Goal: Transaction & Acquisition: Purchase product/service

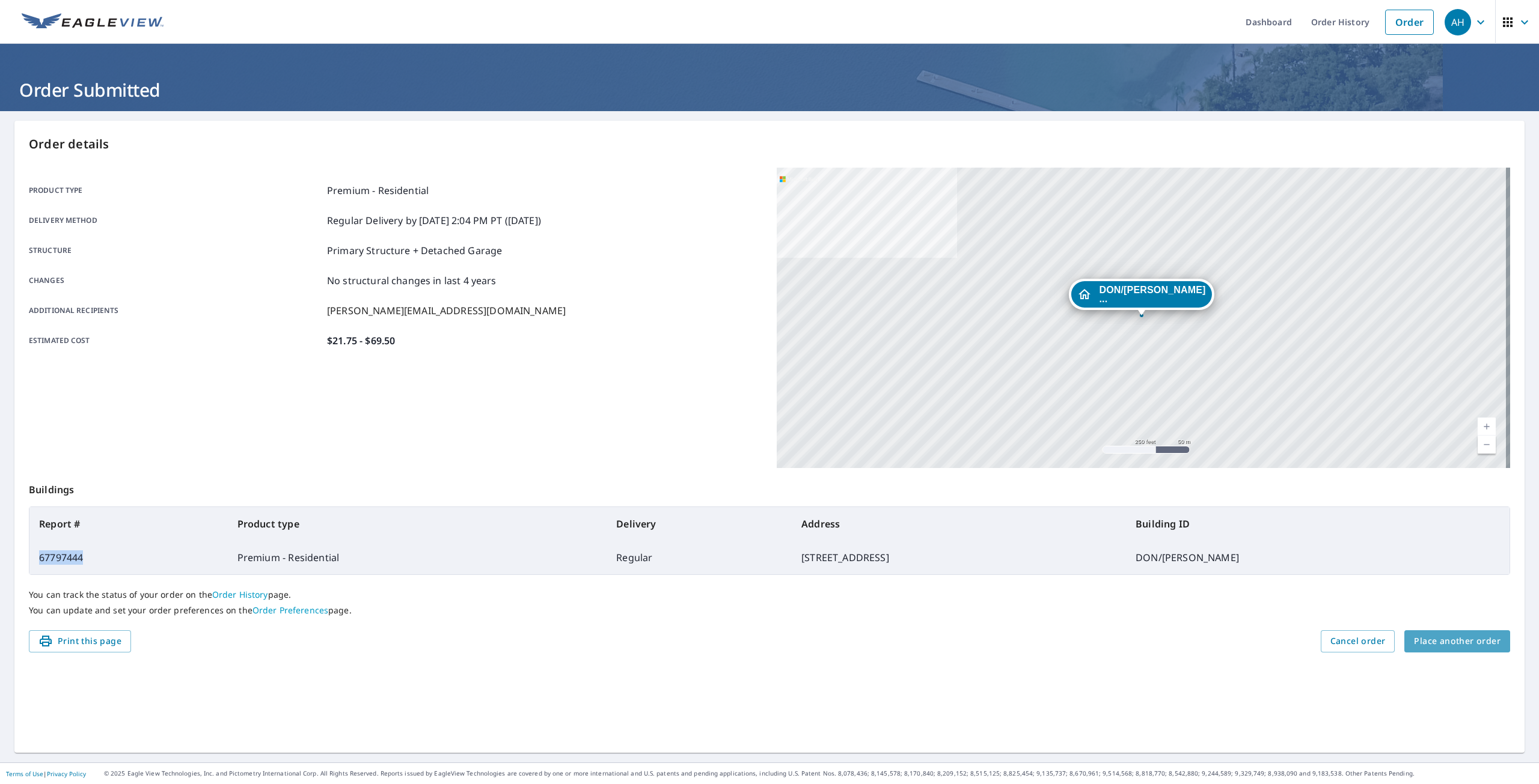
click at [1459, 634] on span "Place another order" at bounding box center [1457, 641] width 86 height 15
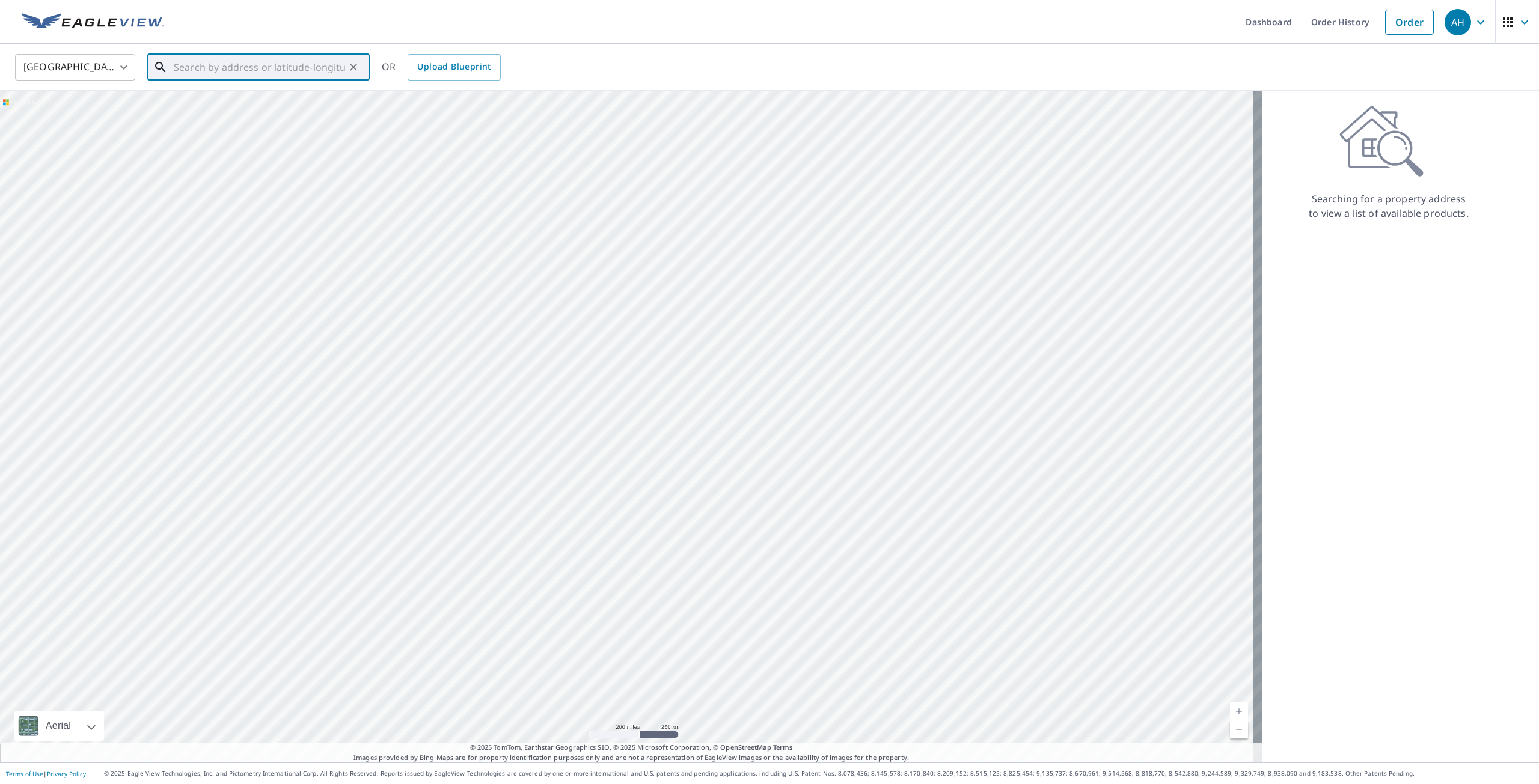
paste input "[STREET_ADDRESS][PERSON_NAME]"
click at [243, 109] on p "[GEOGRAPHIC_DATA]" at bounding box center [265, 115] width 188 height 12
type input "[STREET_ADDRESS][PERSON_NAME]"
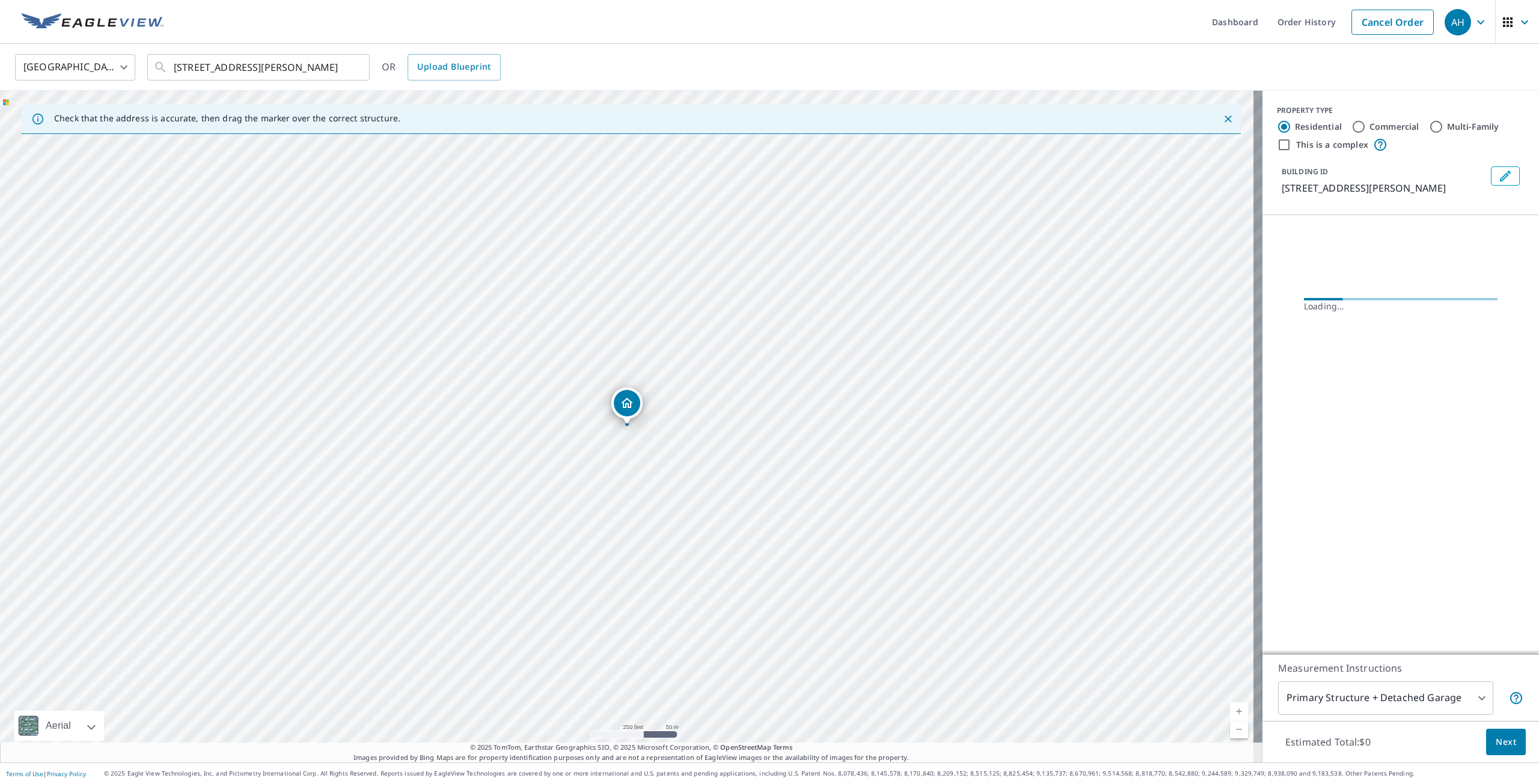
click at [1501, 173] on icon "Edit building 1" at bounding box center [1505, 177] width 11 height 11
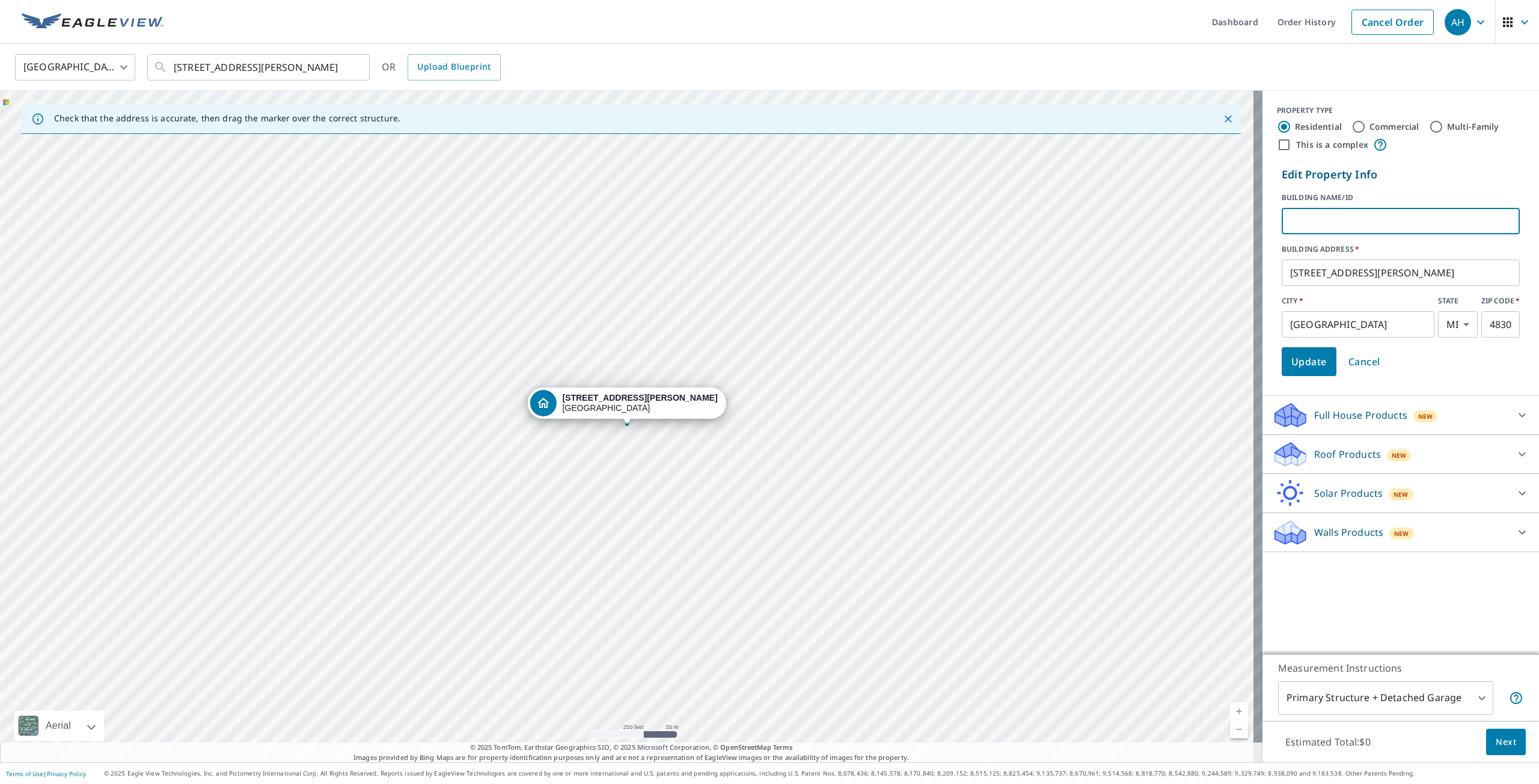
click at [1396, 216] on input "text" at bounding box center [1400, 221] width 238 height 34
paste input "[PERSON_NAME] and [PERSON_NAME]"
type input "[PERSON_NAME] and [PERSON_NAME]"
click at [1307, 363] on span "Update" at bounding box center [1308, 361] width 35 height 16
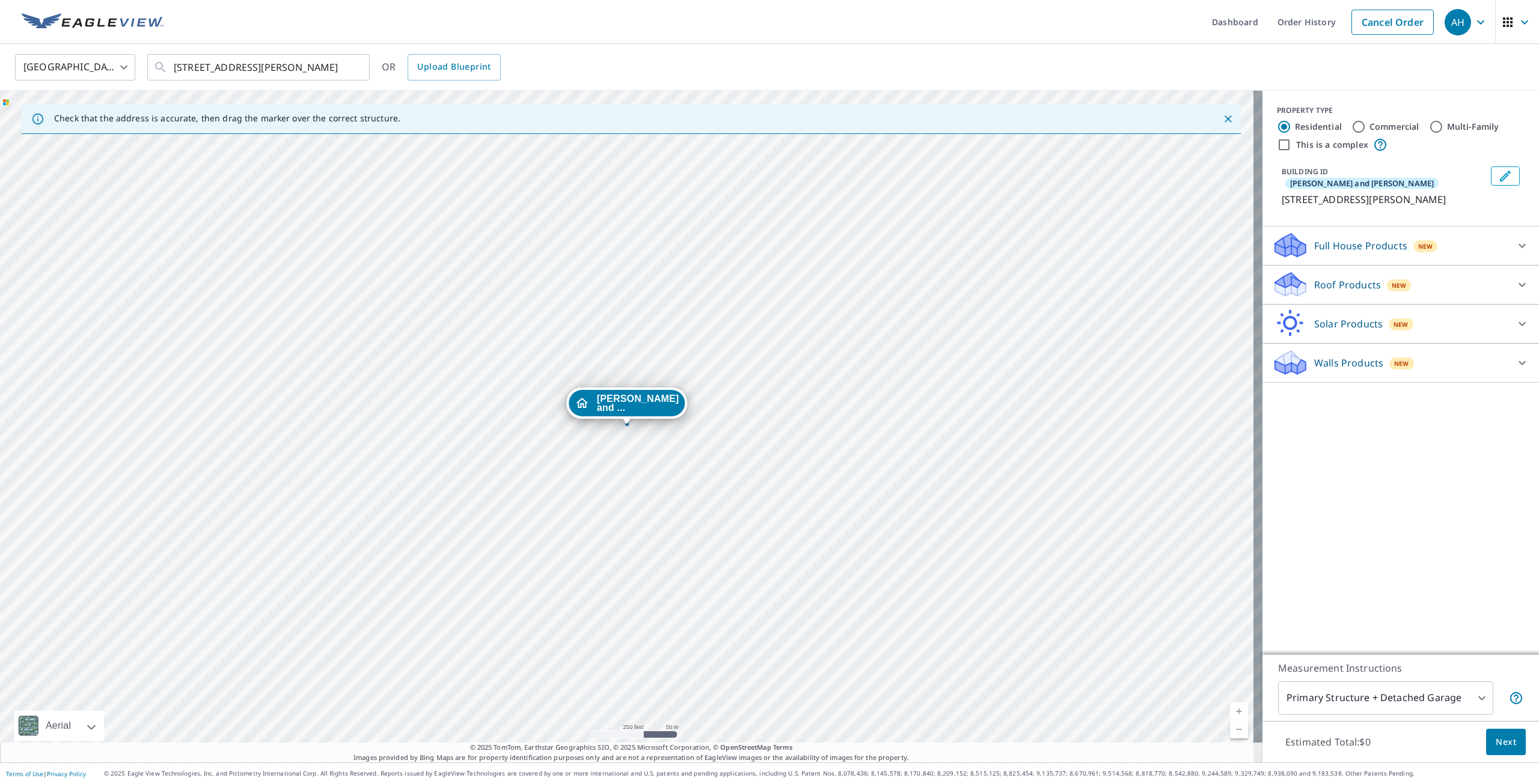
click at [1304, 288] on div "Roof Products New" at bounding box center [1390, 285] width 235 height 28
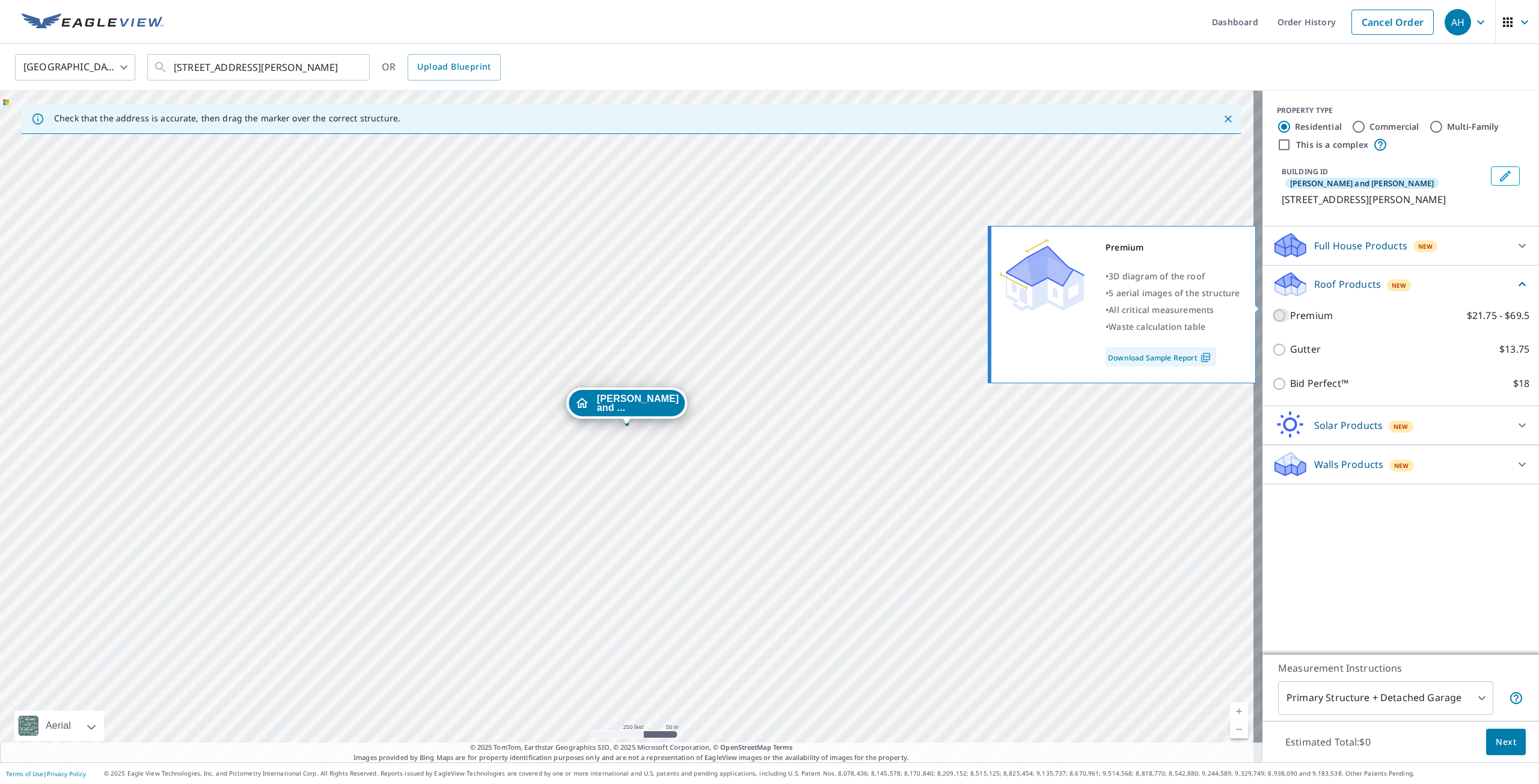
click at [1272, 309] on input "Premium $21.75 - $69.5" at bounding box center [1281, 315] width 18 height 14
checkbox input "true"
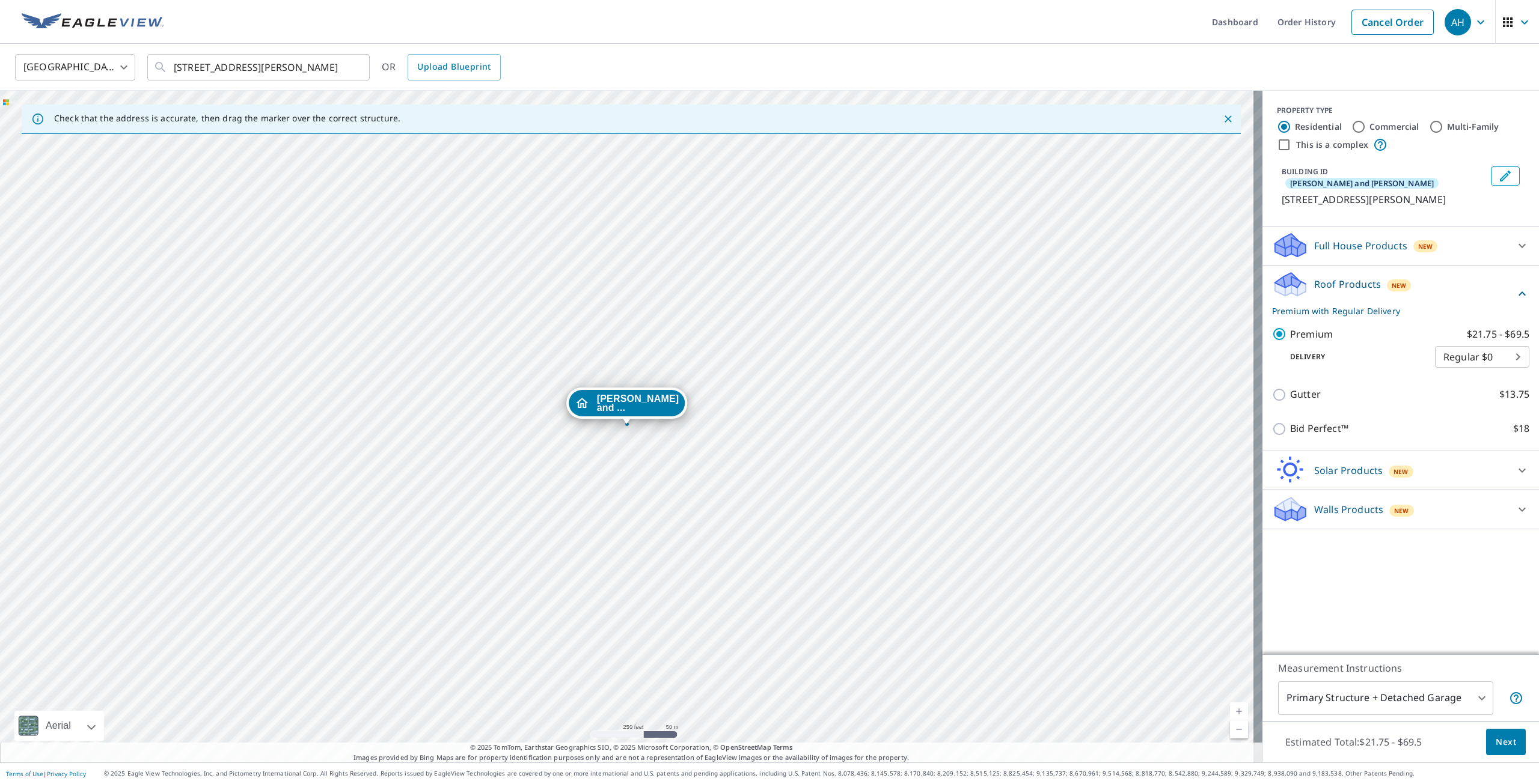
click at [1366, 693] on body "AH AH Dashboard Order History Cancel Order AH [GEOGRAPHIC_DATA] [GEOGRAPHIC_DAT…" at bounding box center [769, 392] width 1539 height 784
click at [1373, 724] on li "Primary Structure Only" at bounding box center [1377, 716] width 215 height 22
type input "2"
click at [1496, 742] on span "Next" at bounding box center [1506, 742] width 20 height 15
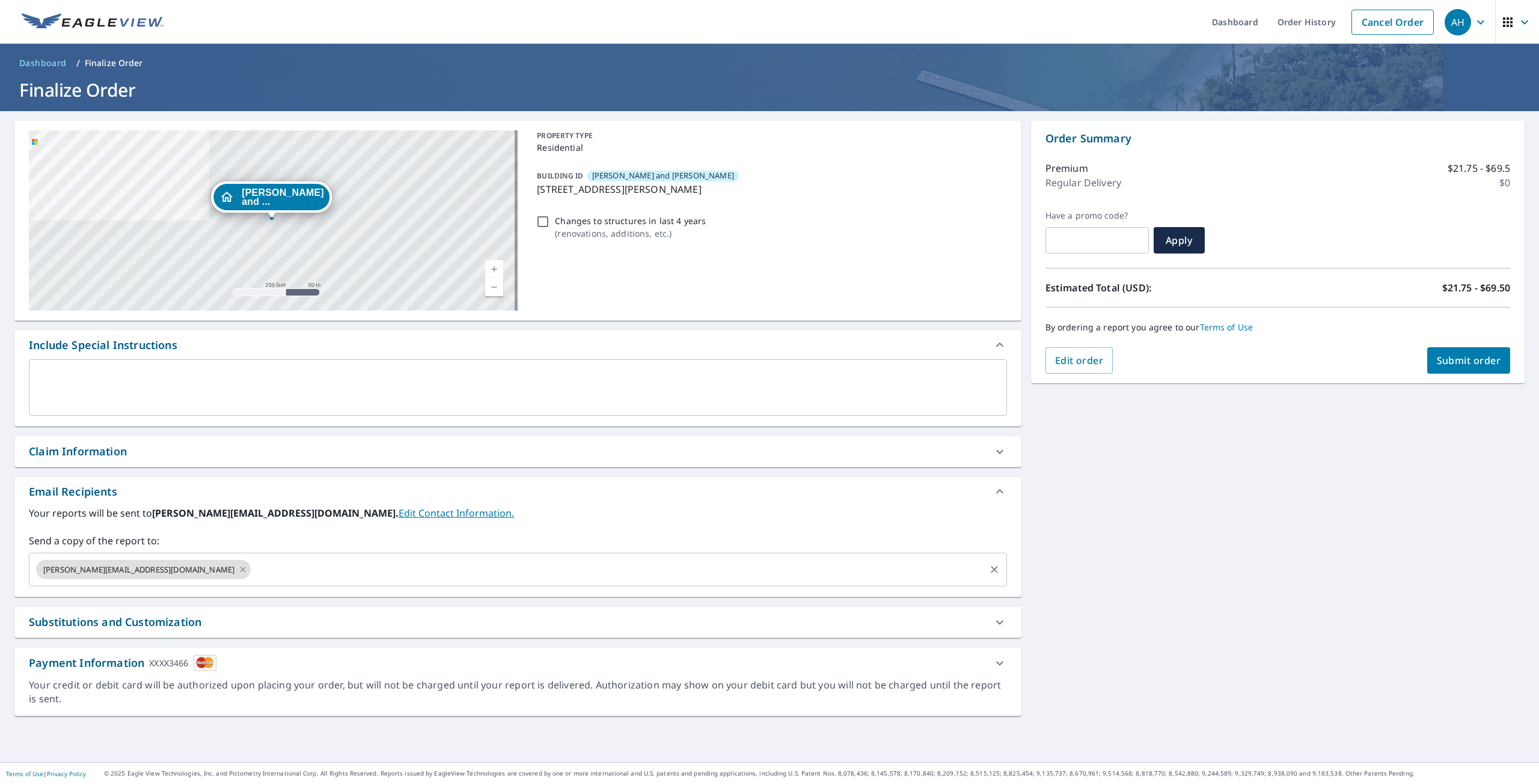
click at [253, 573] on input "text" at bounding box center [618, 570] width 731 height 23
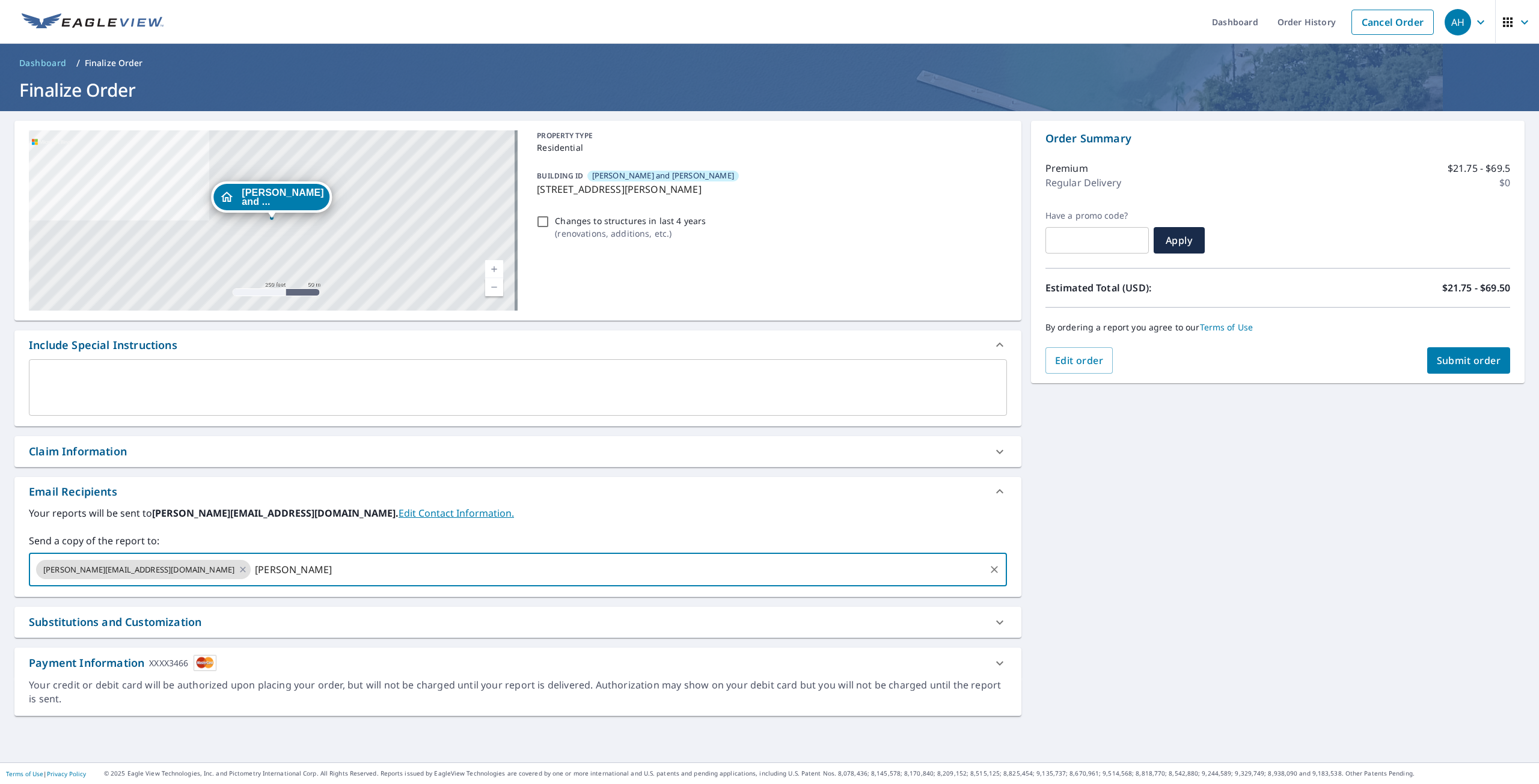
type input "[PERSON_NAME]"
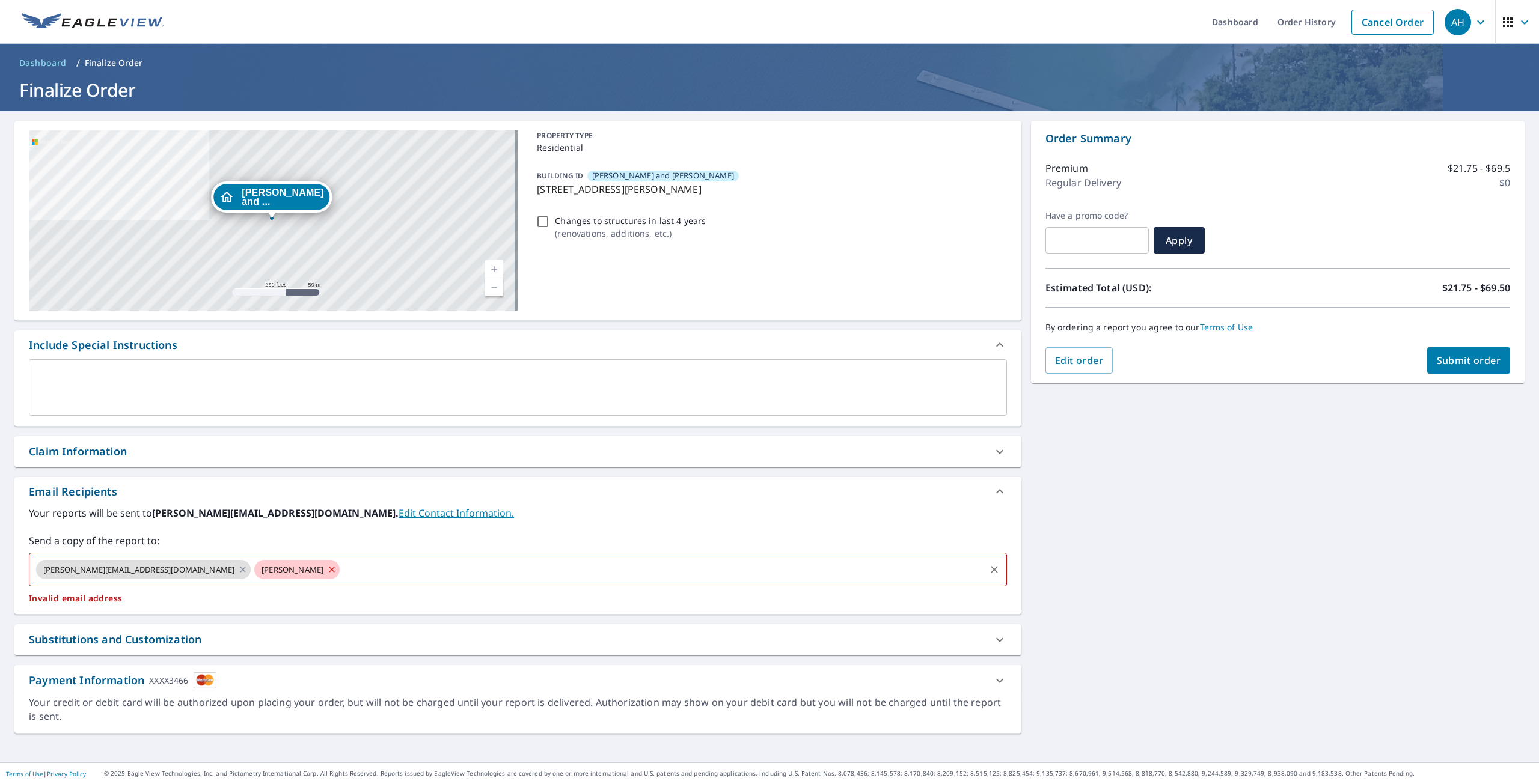
click at [341, 574] on input "text" at bounding box center [662, 570] width 642 height 23
click at [327, 570] on icon at bounding box center [332, 570] width 9 height 13
checkbox input "true"
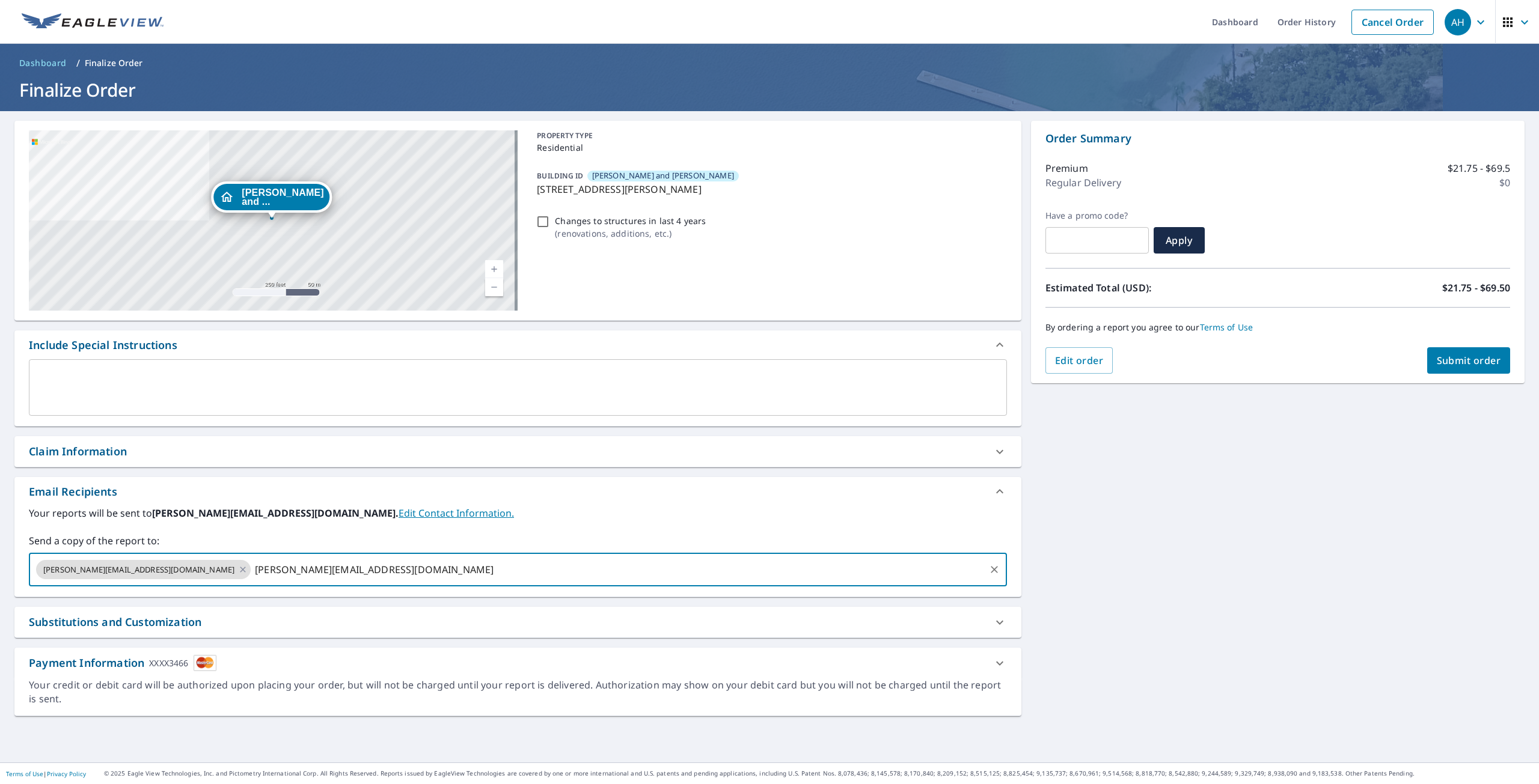
type input "[PERSON_NAME][EMAIL_ADDRESS][DOMAIN_NAME]"
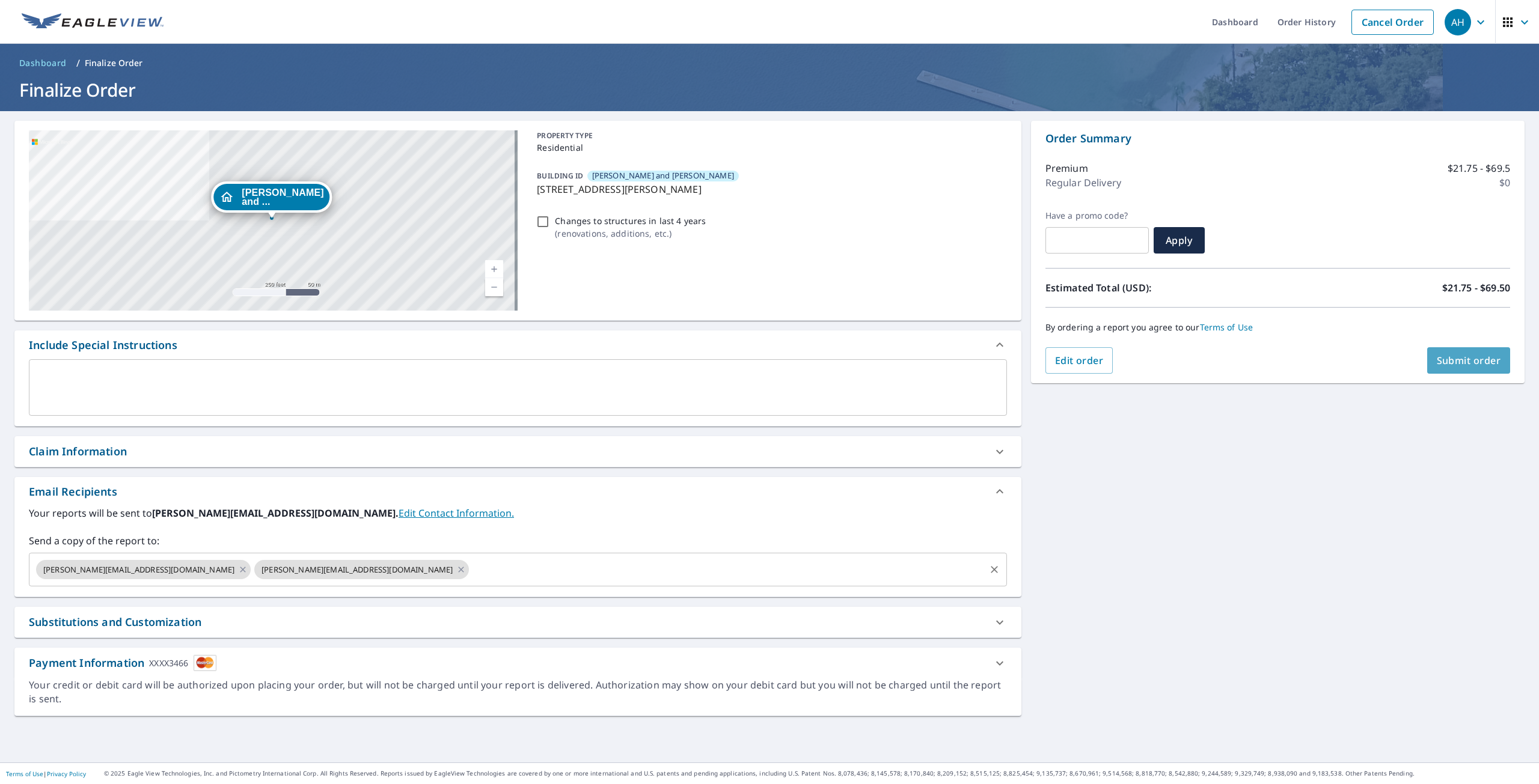
click at [1468, 361] on span "Submit order" at bounding box center [1468, 360] width 64 height 13
checkbox input "true"
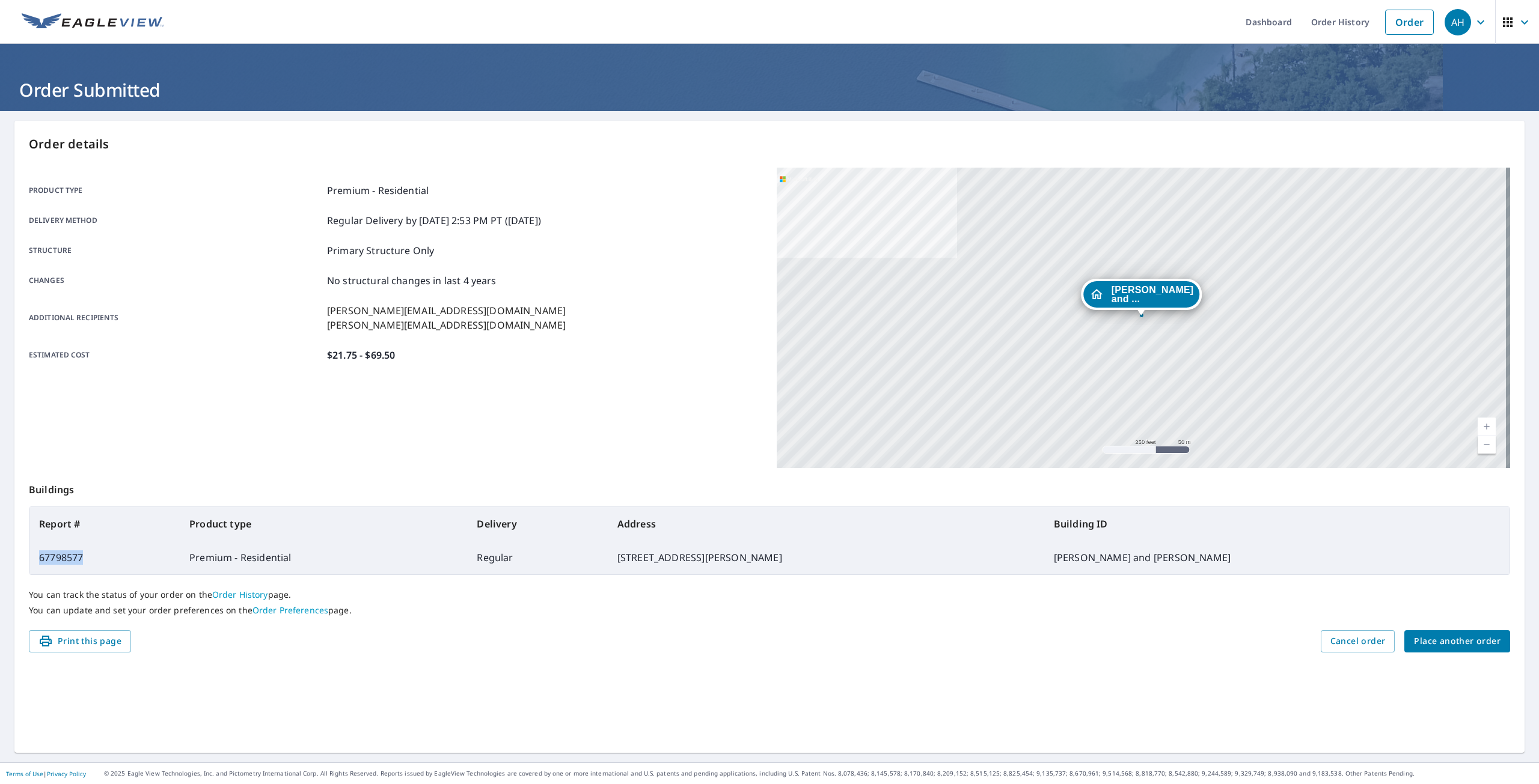
drag, startPoint x: 89, startPoint y: 559, endPoint x: 38, endPoint y: 559, distance: 51.0
click at [38, 559] on td "67798577" at bounding box center [104, 557] width 150 height 34
copy td "67798577"
